Goal: Task Accomplishment & Management: Manage account settings

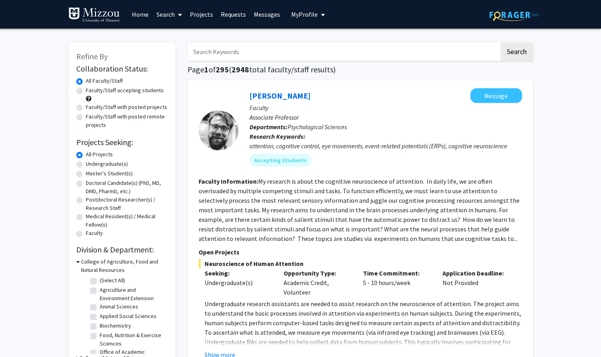
click at [296, 16] on span "My Profile" at bounding box center [304, 14] width 27 height 8
click at [323, 37] on span "[PERSON_NAME]" at bounding box center [341, 37] width 48 height 9
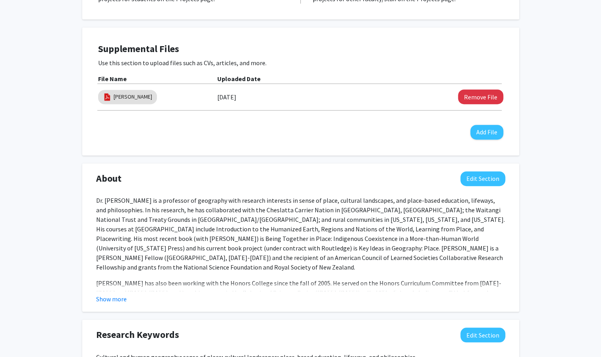
scroll to position [205, 0]
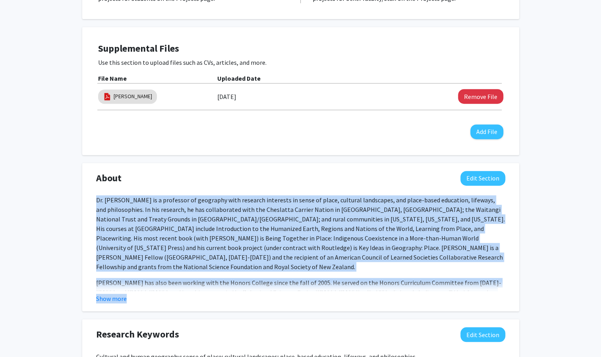
drag, startPoint x: 97, startPoint y: 198, endPoint x: 305, endPoint y: 314, distance: 238.5
click at [305, 314] on div "Accepting Students? Indicate to students whether or not you are willing to enga…" at bounding box center [300, 296] width 437 height 705
click at [486, 176] on button "Edit Section" at bounding box center [483, 178] width 45 height 15
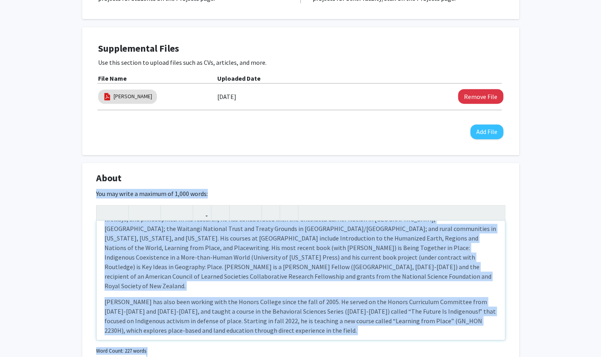
scroll to position [23, 0]
click at [145, 268] on p "Dr. [PERSON_NAME] is a professor of geography with research interests in sense …" at bounding box center [301, 248] width 393 height 86
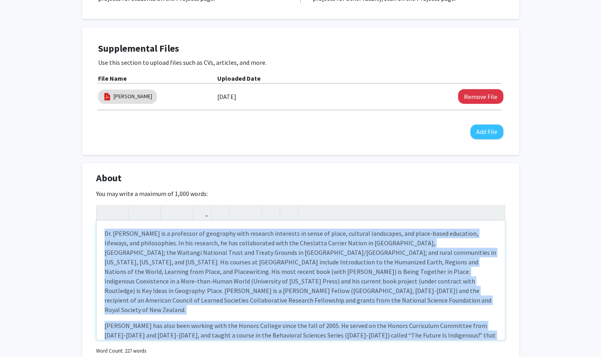
scroll to position [24, 0]
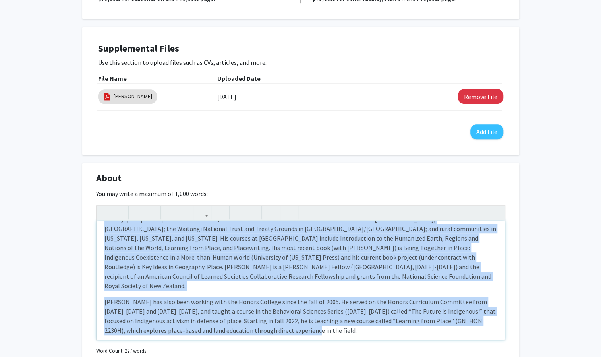
drag, startPoint x: 103, startPoint y: 234, endPoint x: 326, endPoint y: 336, distance: 245.7
click at [326, 336] on div "Dr. [PERSON_NAME] is a professor of geography with research interests in sense …" at bounding box center [301, 280] width 409 height 119
copy div "Dr. [PERSON_NAME] is a professor of geography with research interests in sense …"
click at [306, 313] on p "[PERSON_NAME] has also been working with the Honors College since the fall of 2…" at bounding box center [301, 316] width 393 height 38
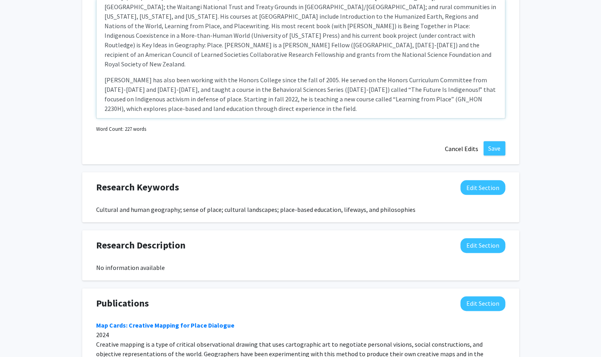
scroll to position [427, 0]
click at [495, 149] on button "Save" at bounding box center [495, 148] width 22 height 14
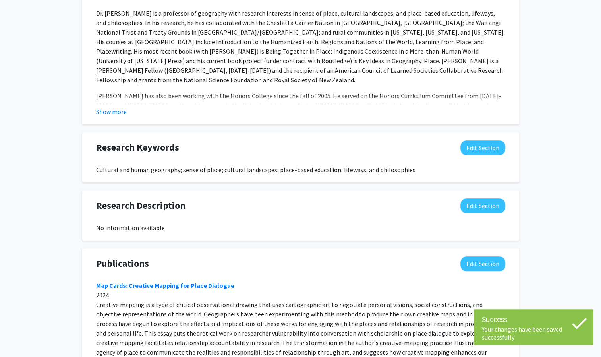
scroll to position [265, 0]
